Goal: Task Accomplishment & Management: Manage account settings

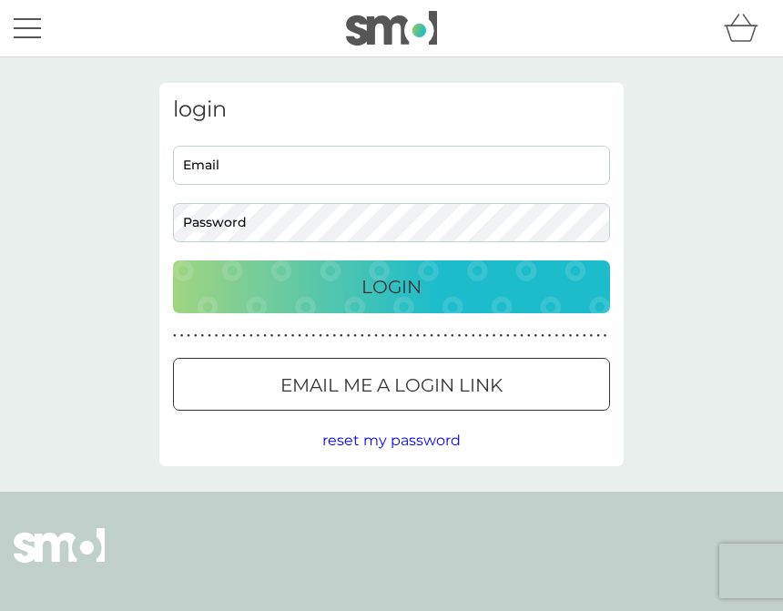
click at [330, 155] on input "Email" at bounding box center [391, 165] width 437 height 39
type input "[EMAIL_ADDRESS][DOMAIN_NAME]"
click at [391, 286] on button "Login" at bounding box center [391, 286] width 437 height 53
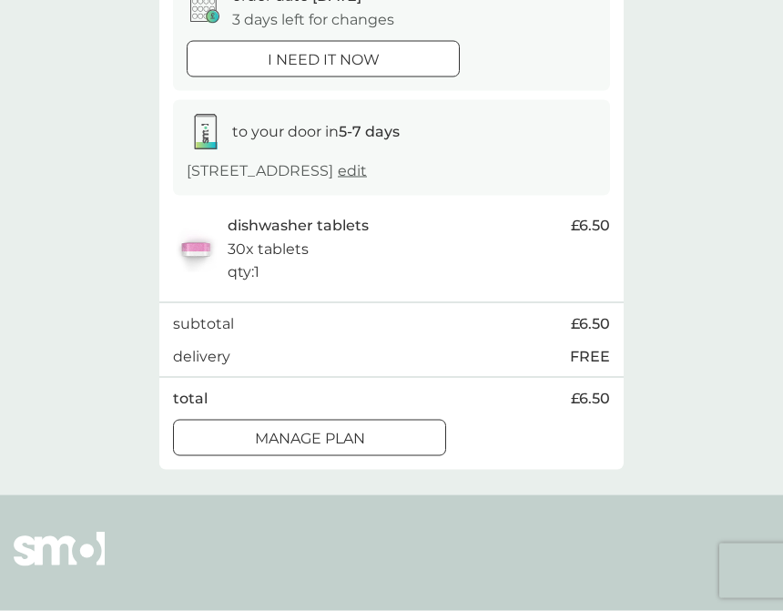
scroll to position [217, 0]
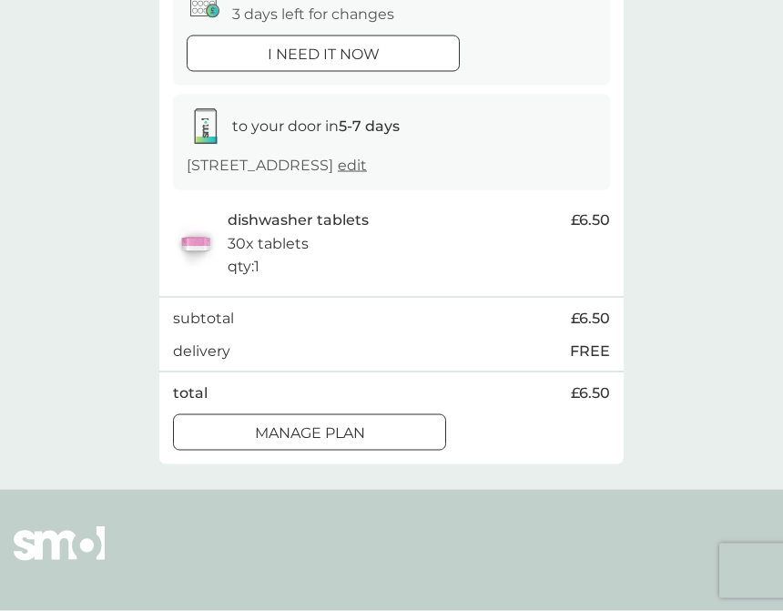
click at [311, 442] on div at bounding box center [310, 432] width 66 height 19
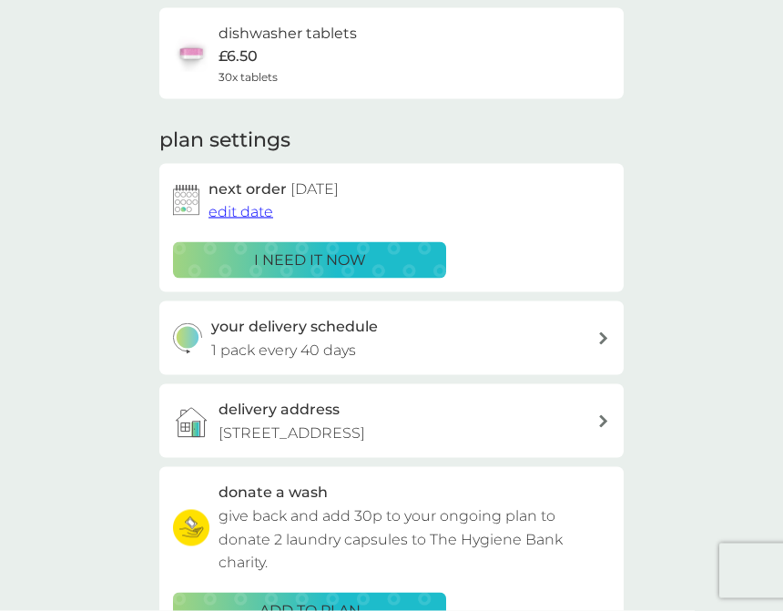
scroll to position [150, 0]
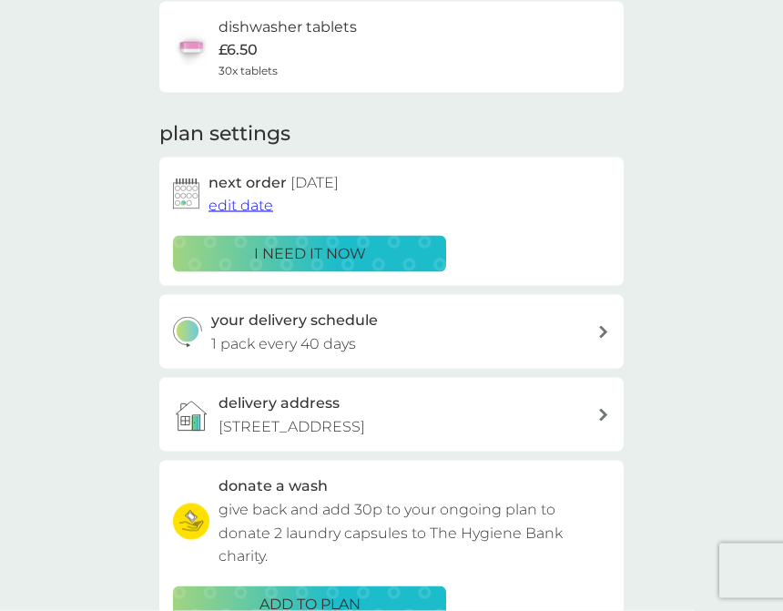
click at [246, 199] on span "edit date" at bounding box center [240, 205] width 65 height 17
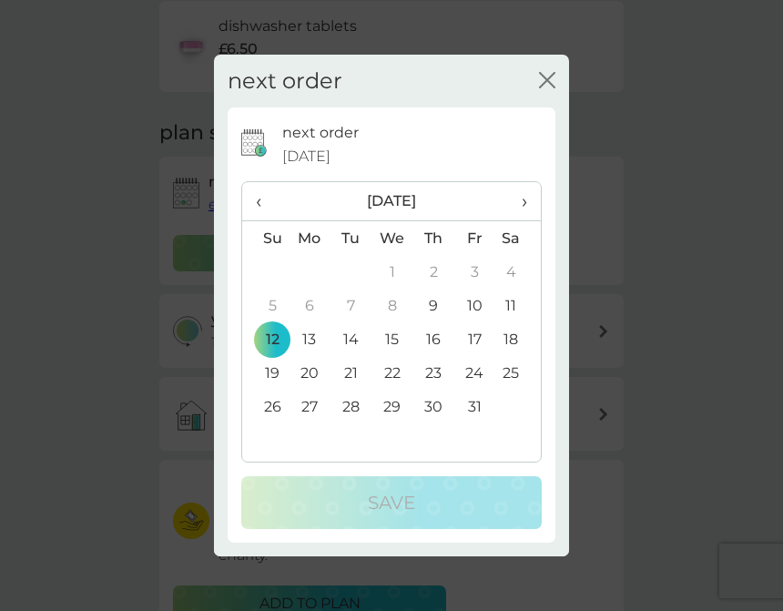
click at [554, 88] on icon "close" at bounding box center [547, 80] width 16 height 16
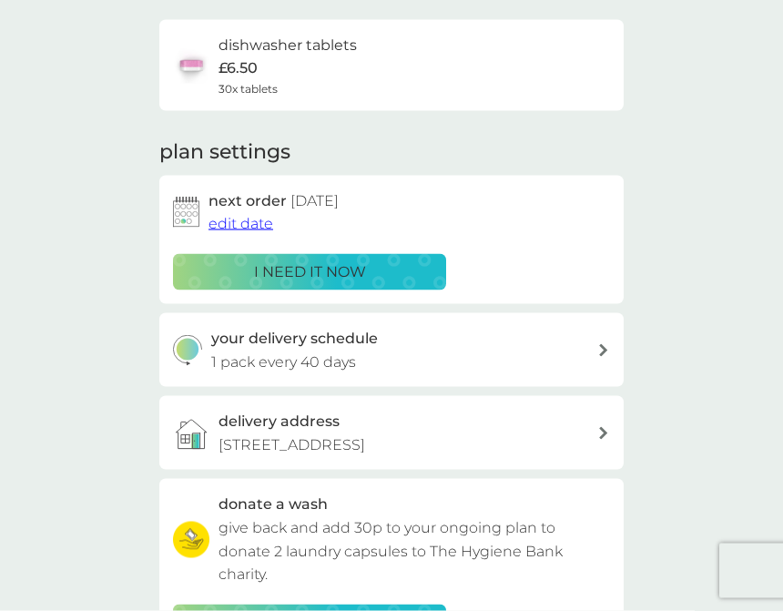
scroll to position [146, 0]
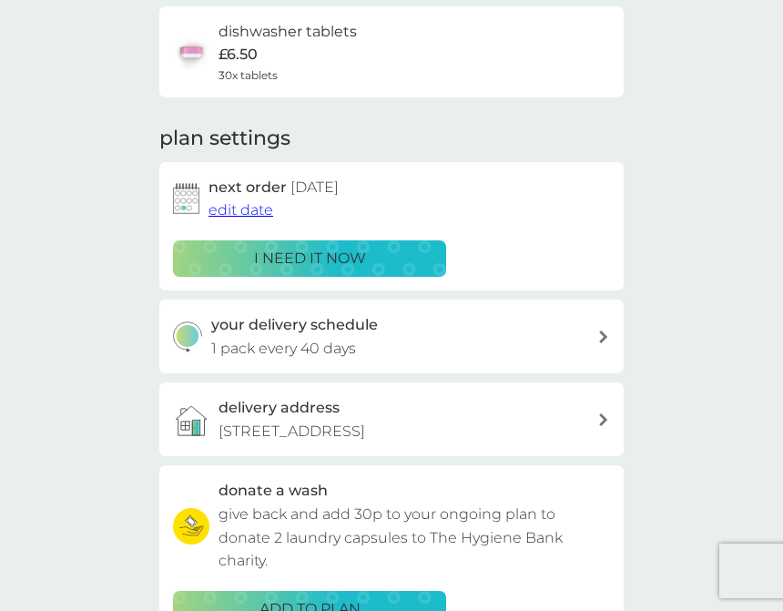
click at [240, 212] on span "edit date" at bounding box center [240, 209] width 65 height 17
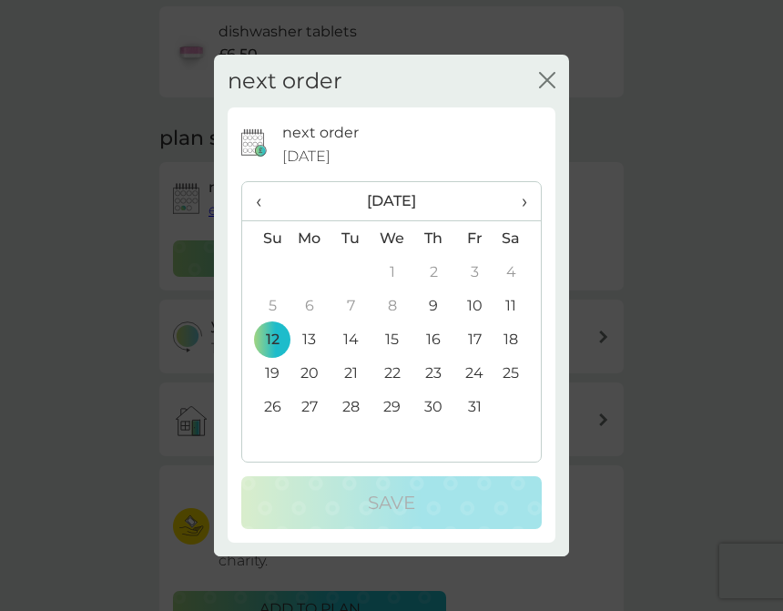
click at [526, 220] on span "›" at bounding box center [518, 201] width 18 height 38
click at [399, 356] on td "12" at bounding box center [392, 339] width 42 height 34
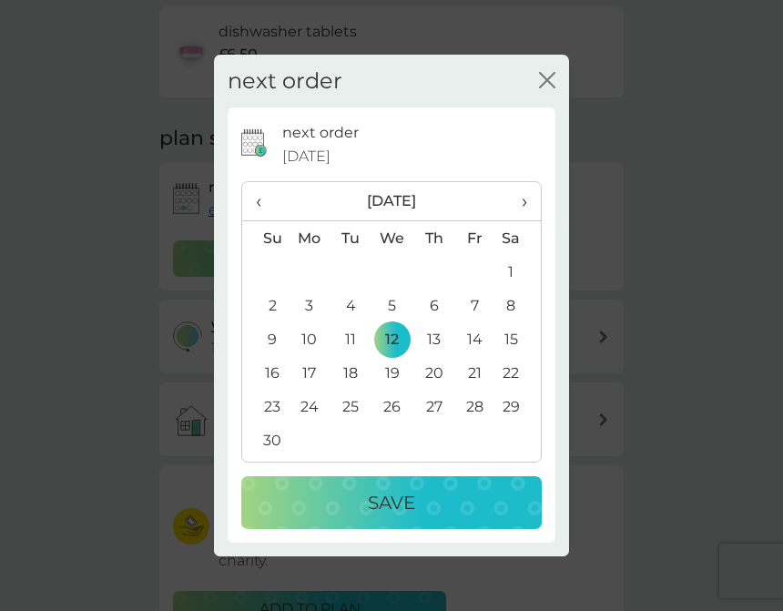
click at [392, 517] on p "Save" at bounding box center [391, 502] width 47 height 29
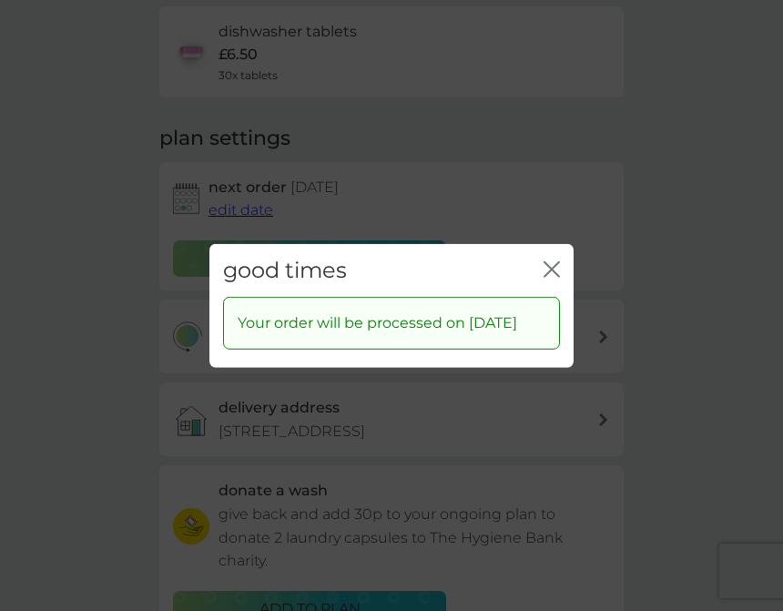
click at [550, 277] on icon "close" at bounding box center [551, 268] width 16 height 16
